Goal: Task Accomplishment & Management: Use online tool/utility

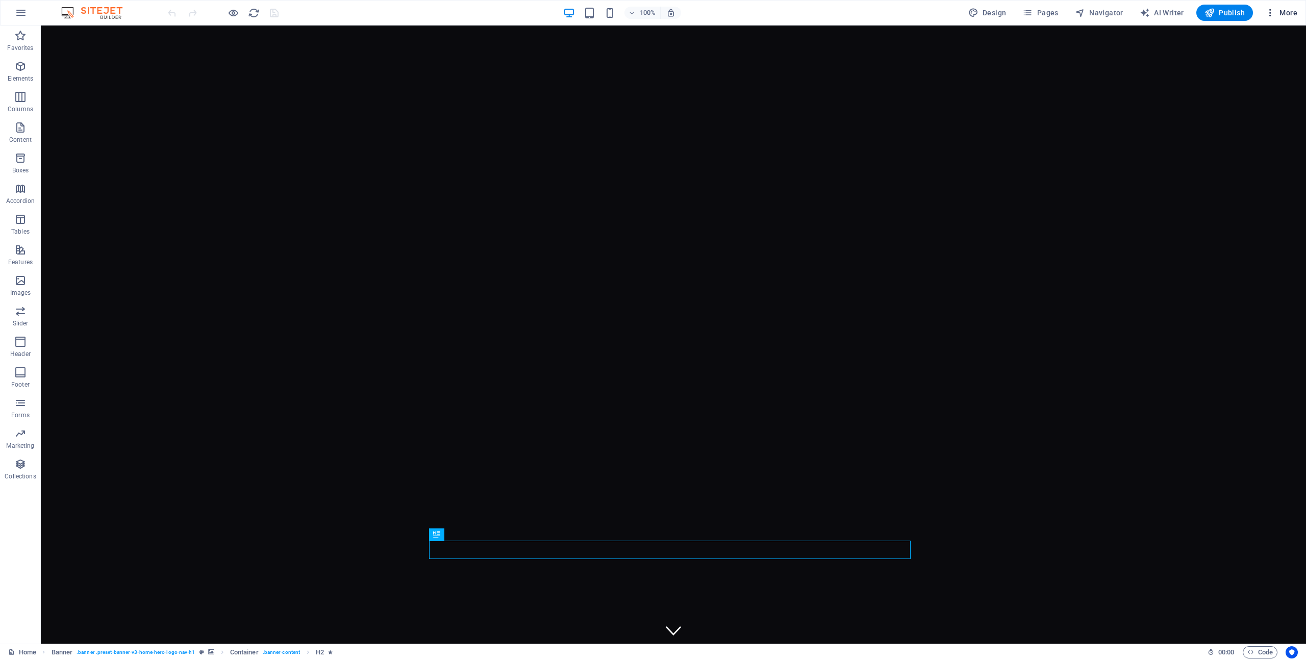
click at [1279, 13] on span "More" at bounding box center [1281, 13] width 32 height 10
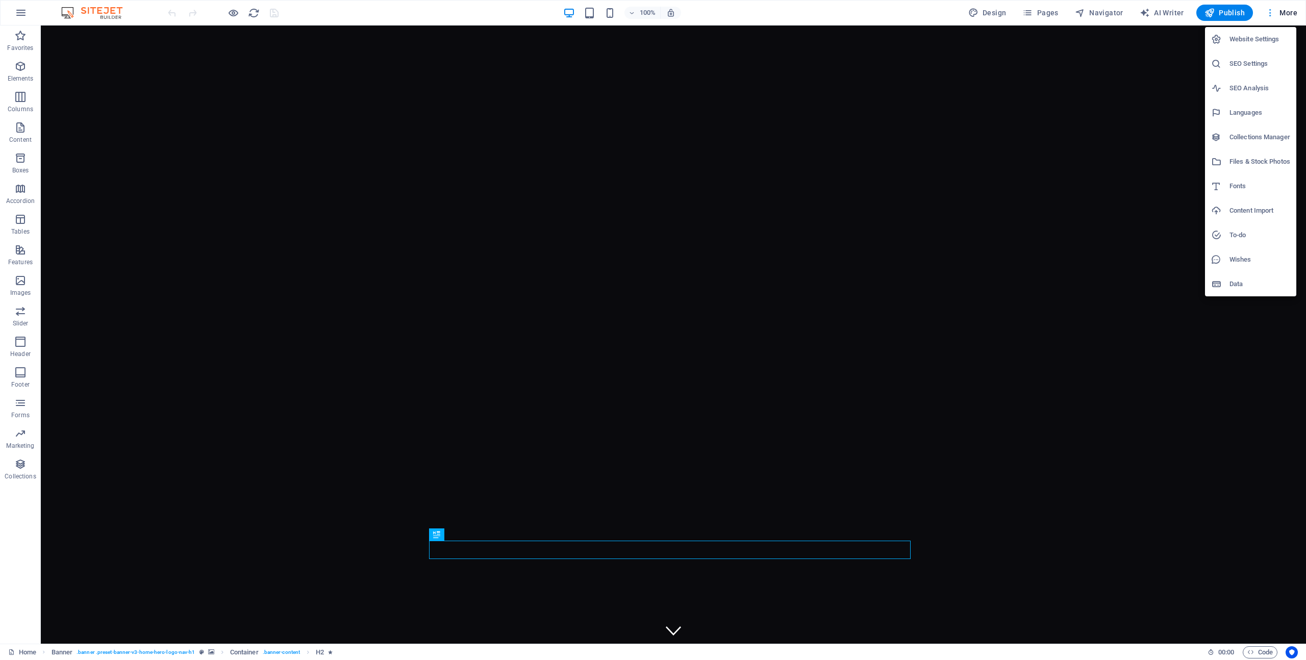
click at [1279, 13] on div at bounding box center [653, 330] width 1306 height 660
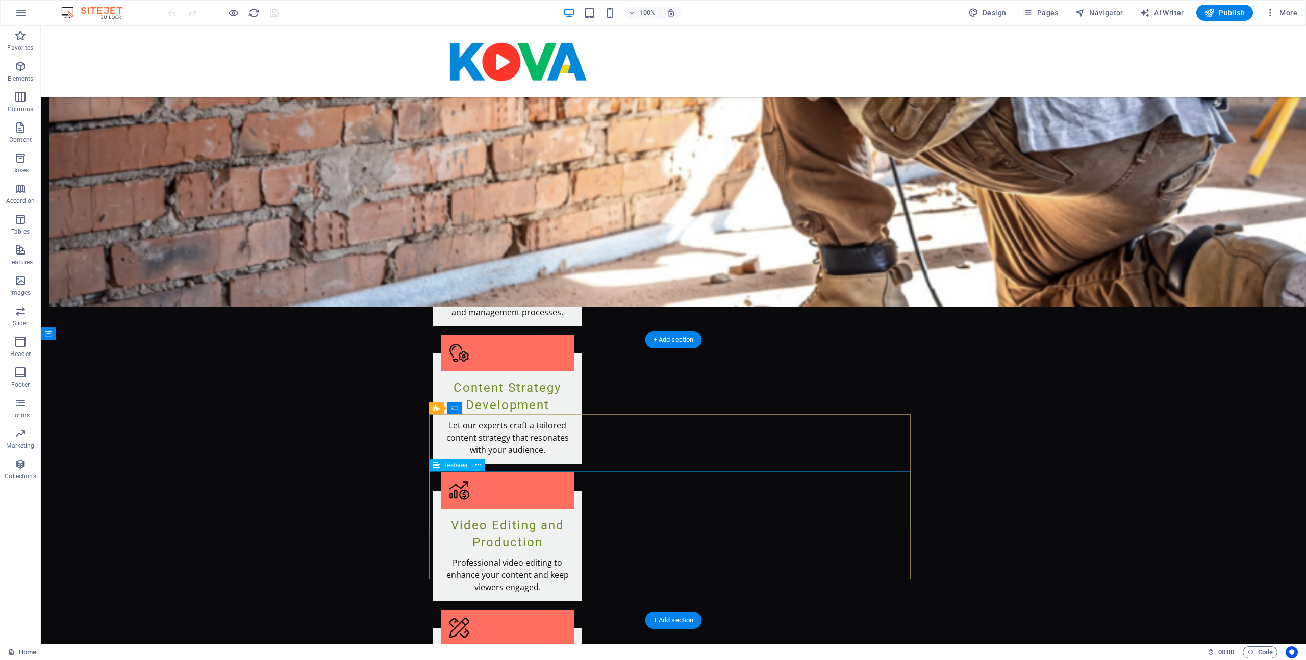
scroll to position [1280, 0]
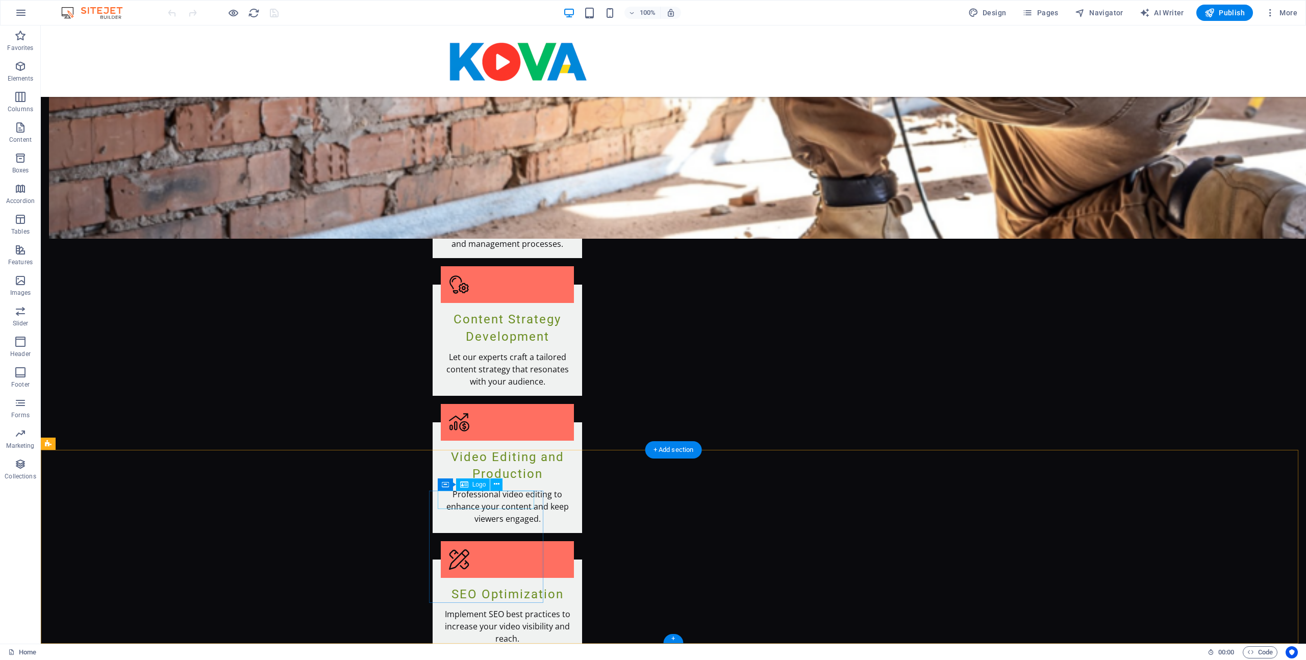
click at [500, 483] on button at bounding box center [496, 485] width 12 height 12
click at [497, 479] on icon at bounding box center [497, 484] width 6 height 11
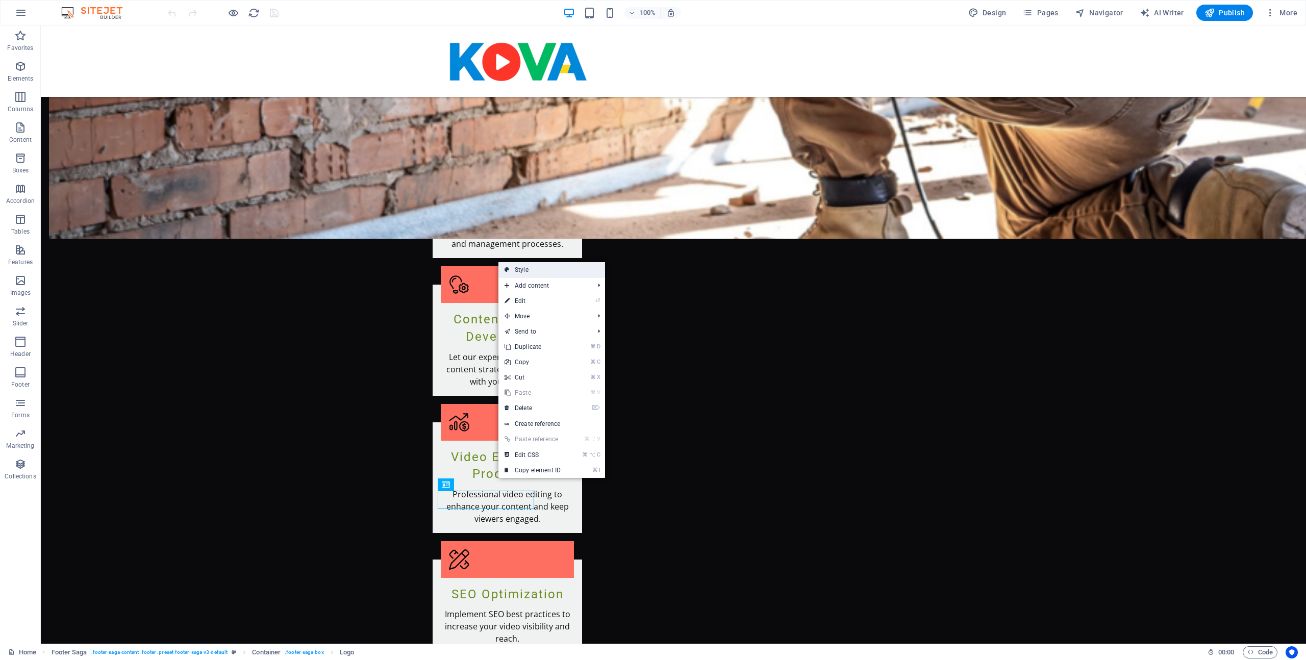
click at [545, 273] on link "Style" at bounding box center [552, 269] width 107 height 15
select select "rem"
